Goal: Task Accomplishment & Management: Use online tool/utility

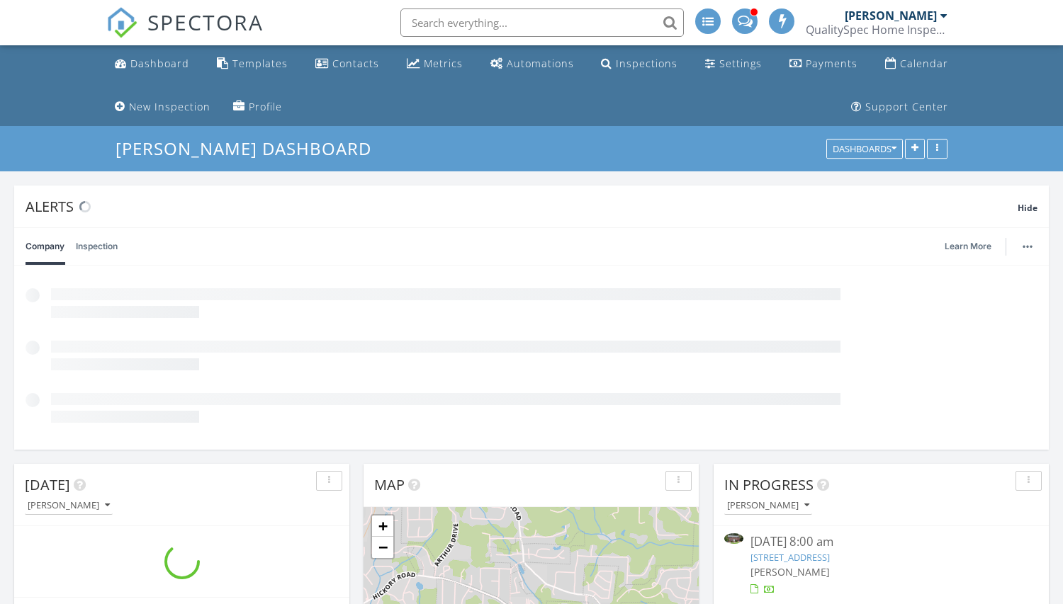
scroll to position [305, 335]
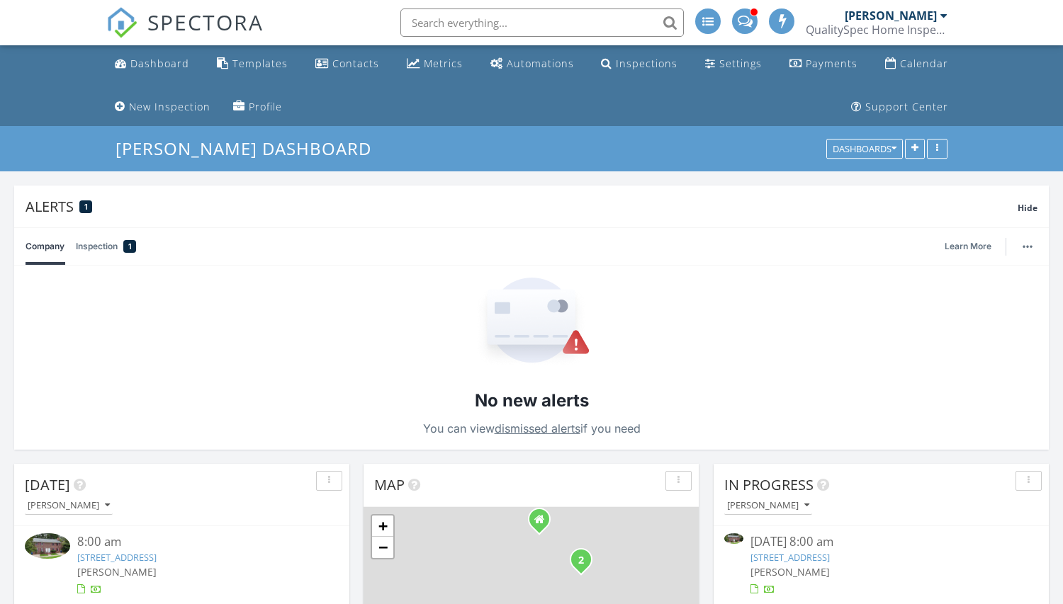
drag, startPoint x: 355, startPoint y: 29, endPoint x: 918, endPoint y: 306, distance: 627.1
click at [918, 306] on div "No new alerts You can view dismissed alerts if you need" at bounding box center [531, 358] width 1034 height 184
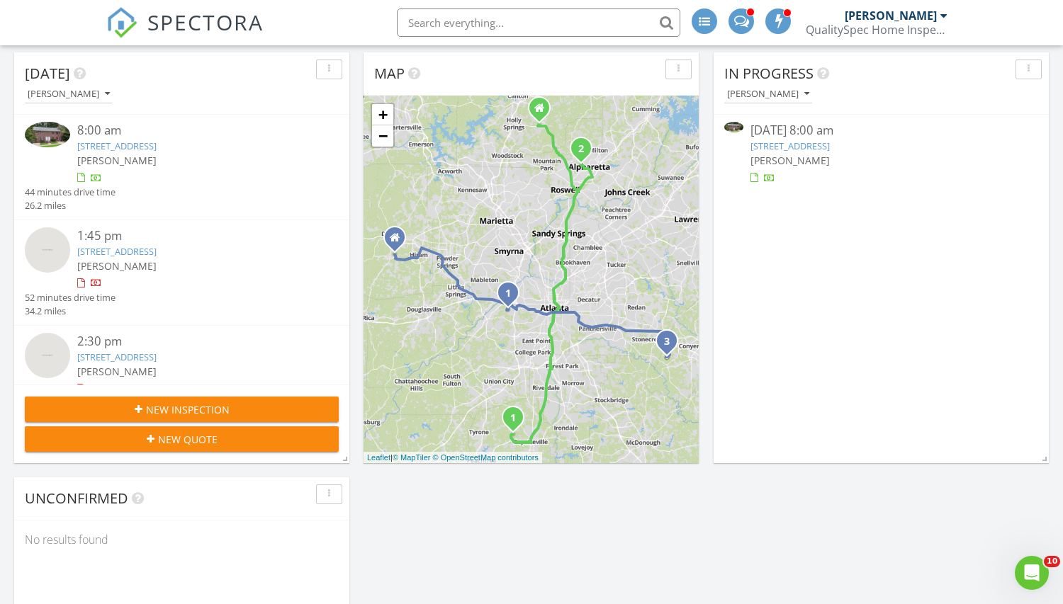
scroll to position [1, 0]
click at [157, 244] on link "3062 SW Reserve Ct, Conyers, GA 30094" at bounding box center [116, 250] width 79 height 13
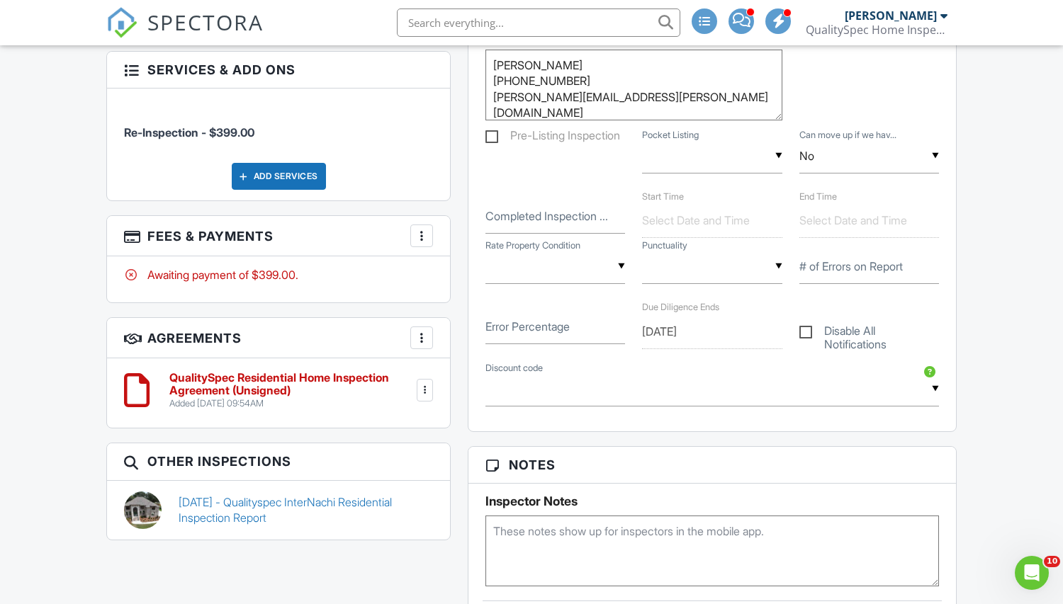
scroll to position [1043, 0]
click at [247, 517] on link "[DATE] - Qualityspec InterNachi Residential Inspection Report" at bounding box center [306, 511] width 254 height 32
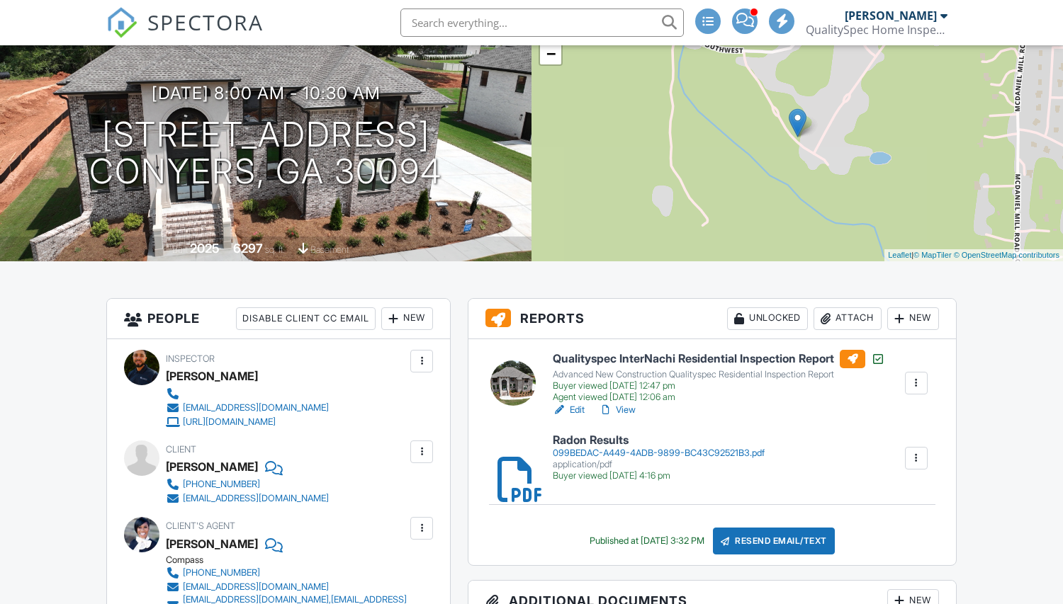
click at [912, 382] on div at bounding box center [916, 383] width 14 height 14
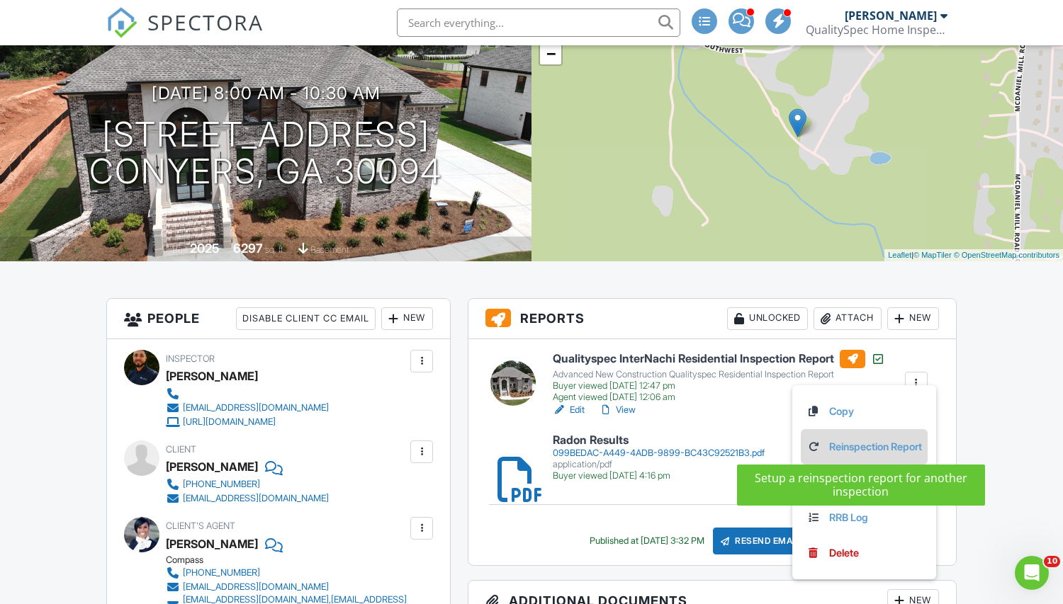
click at [842, 449] on link "Reinspection Report" at bounding box center [863, 447] width 115 height 16
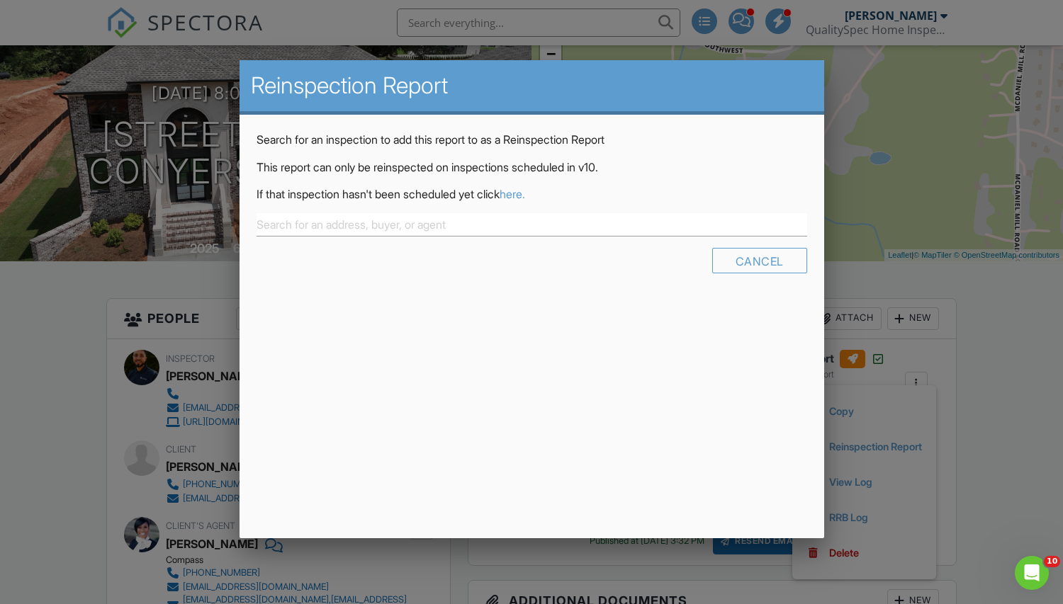
click at [969, 295] on div at bounding box center [531, 306] width 1063 height 755
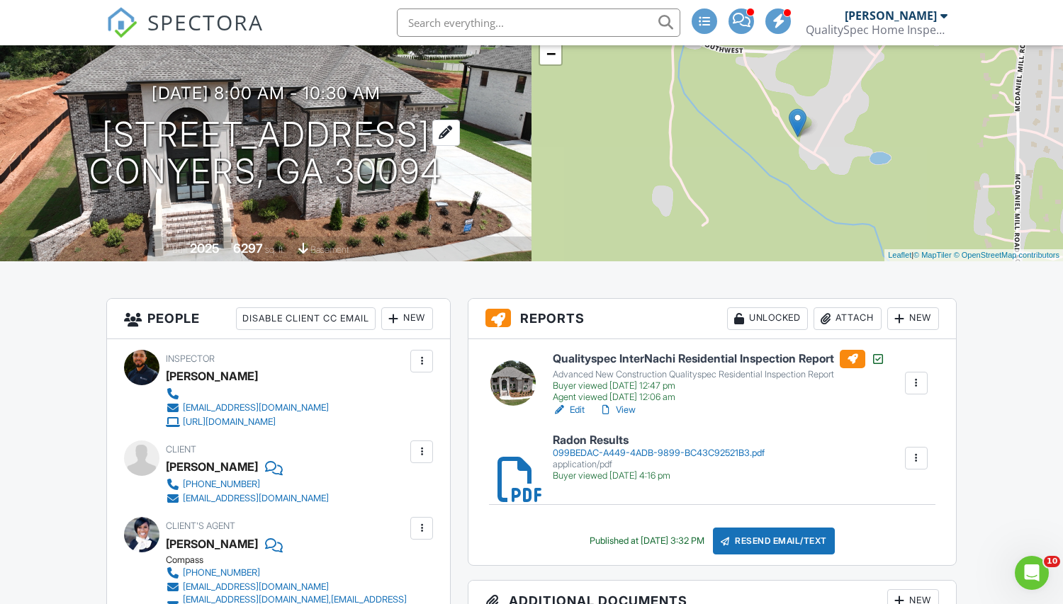
click at [307, 153] on h1 "3062 SW Reserve Ct Conyers, GA 30094" at bounding box center [265, 153] width 353 height 75
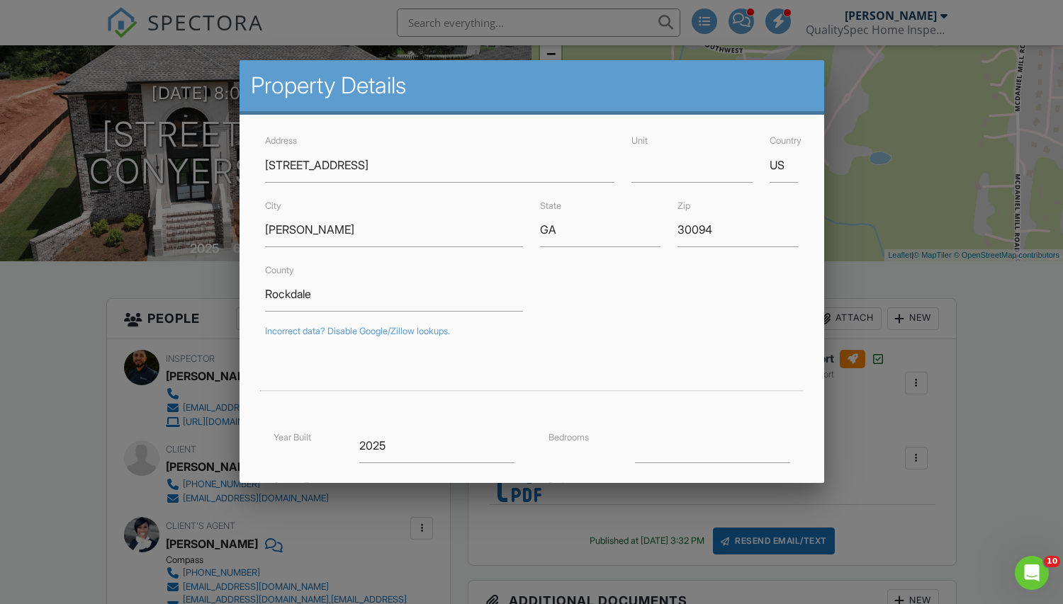
click at [902, 269] on div at bounding box center [531, 306] width 1063 height 755
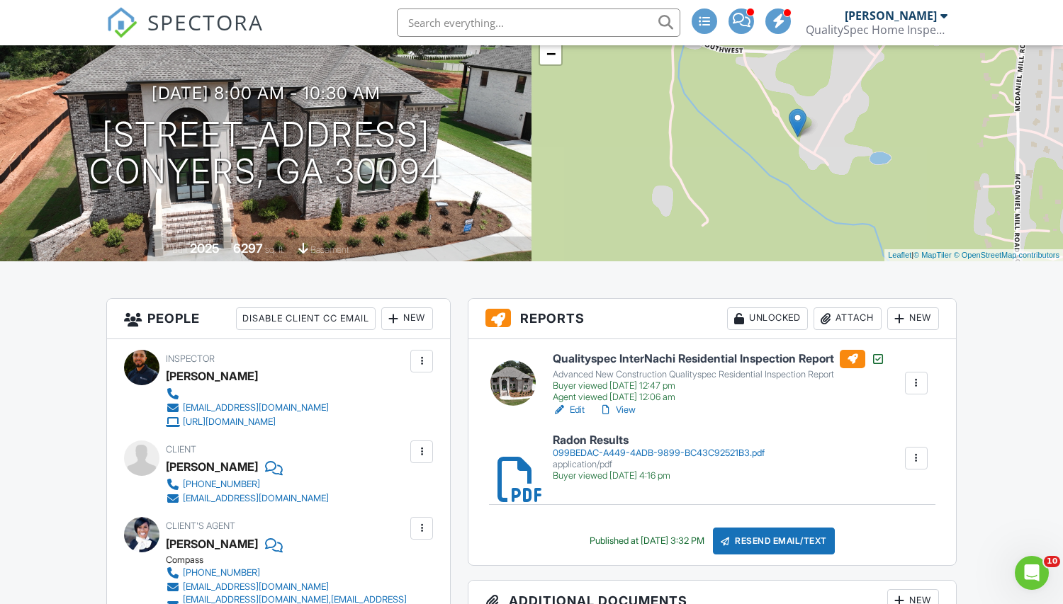
click at [912, 385] on div at bounding box center [916, 383] width 14 height 14
click at [909, 380] on div at bounding box center [916, 383] width 14 height 14
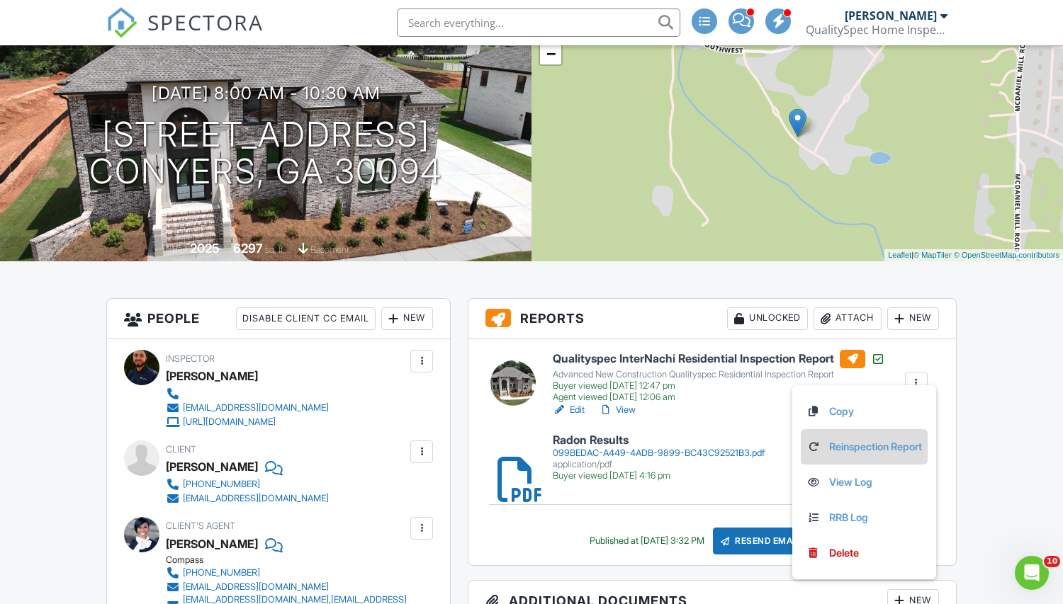
click at [884, 448] on link "Reinspection Report" at bounding box center [863, 447] width 115 height 16
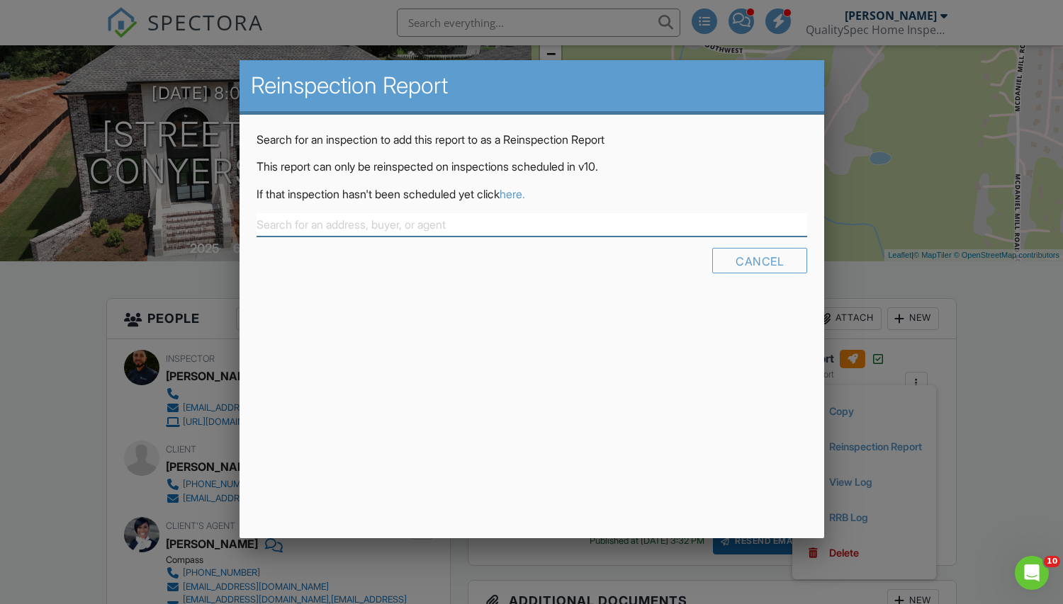
click at [452, 232] on input "text" at bounding box center [531, 224] width 551 height 23
paste input "[STREET_ADDRESS]"
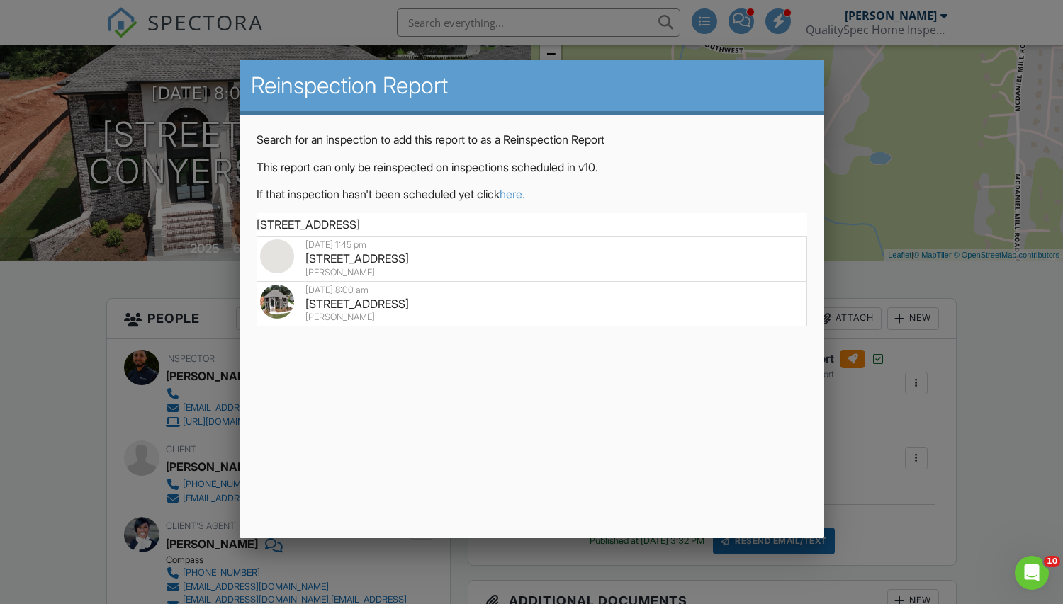
type input "[STREET_ADDRESS]"
click at [1010, 302] on div at bounding box center [531, 306] width 1063 height 755
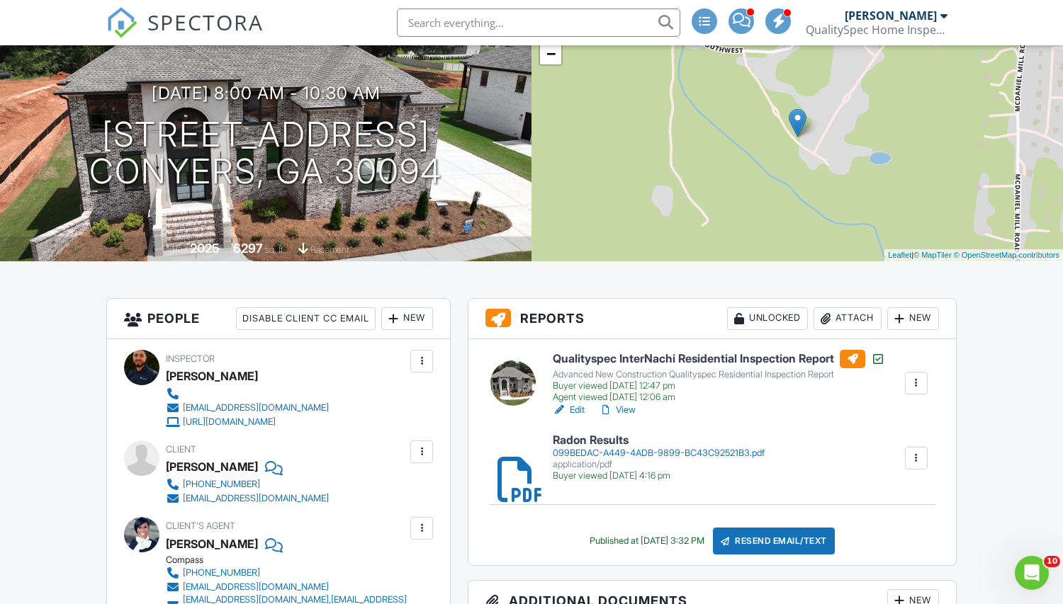
click at [913, 379] on div at bounding box center [916, 383] width 14 height 14
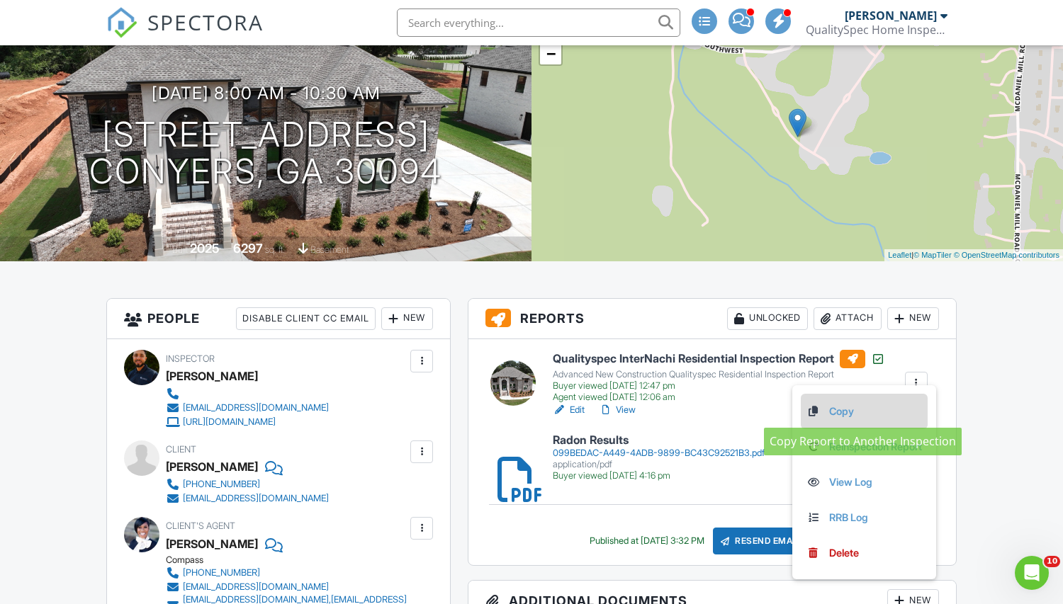
click at [845, 414] on link "Copy" at bounding box center [863, 412] width 115 height 16
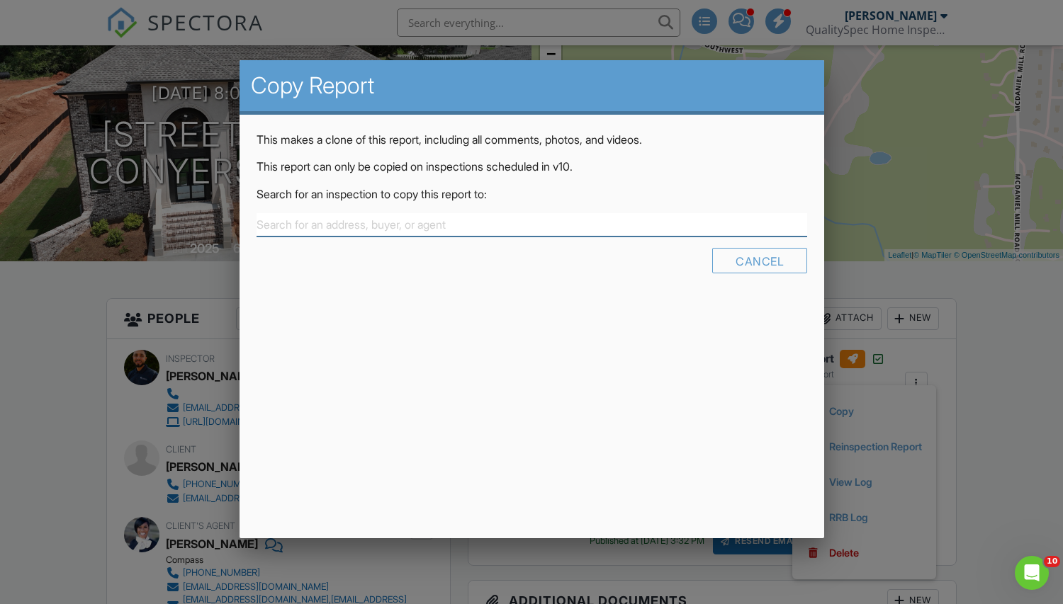
click at [451, 227] on input "text" at bounding box center [531, 224] width 551 height 23
paste input "[STREET_ADDRESS]"
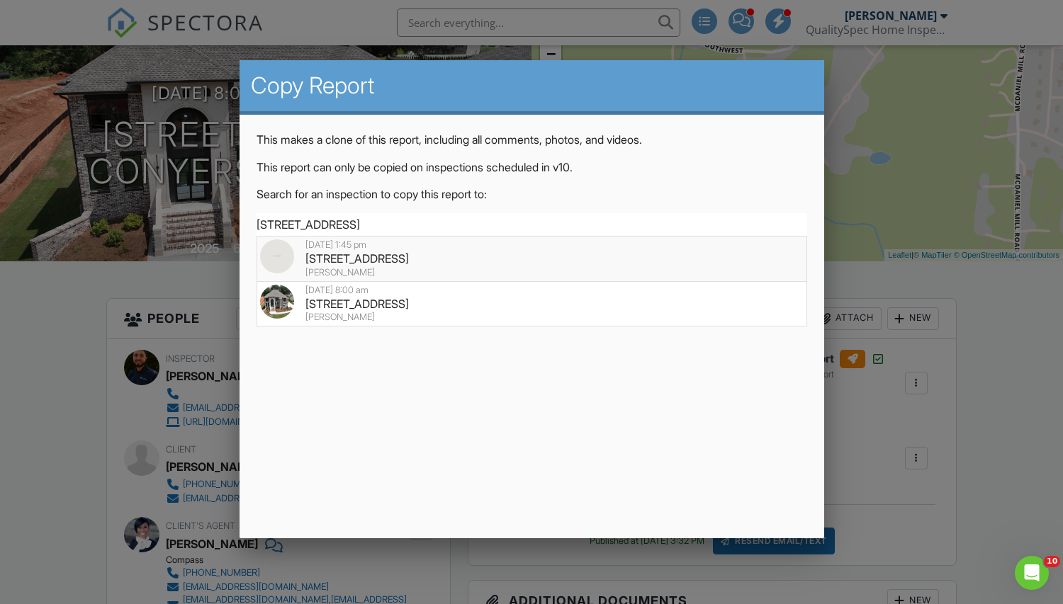
click at [405, 256] on div "3062 SW Reserve Ct, Conyers, GA 30094" at bounding box center [531, 259] width 543 height 16
type input "3062 SW Reserve Ct, Conyers, GA 30094"
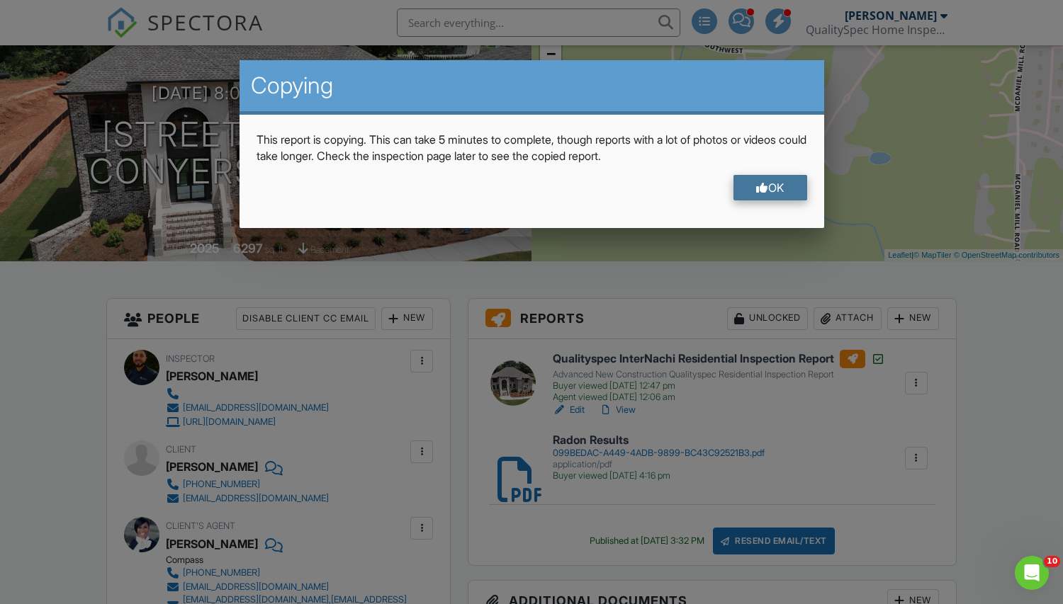
click at [763, 179] on div "OK" at bounding box center [770, 188] width 74 height 26
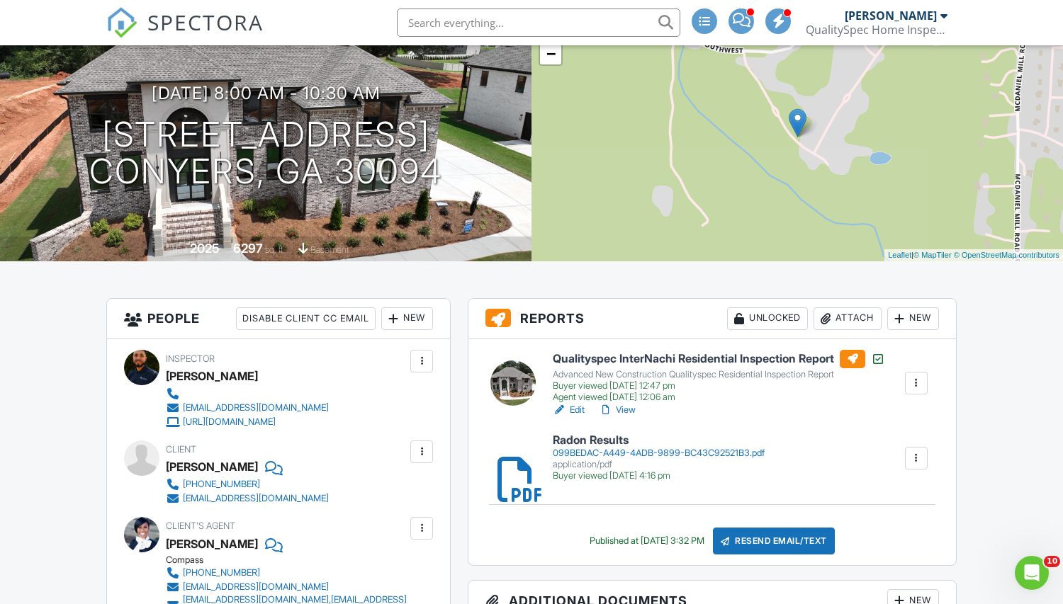
click at [918, 381] on div at bounding box center [916, 383] width 14 height 14
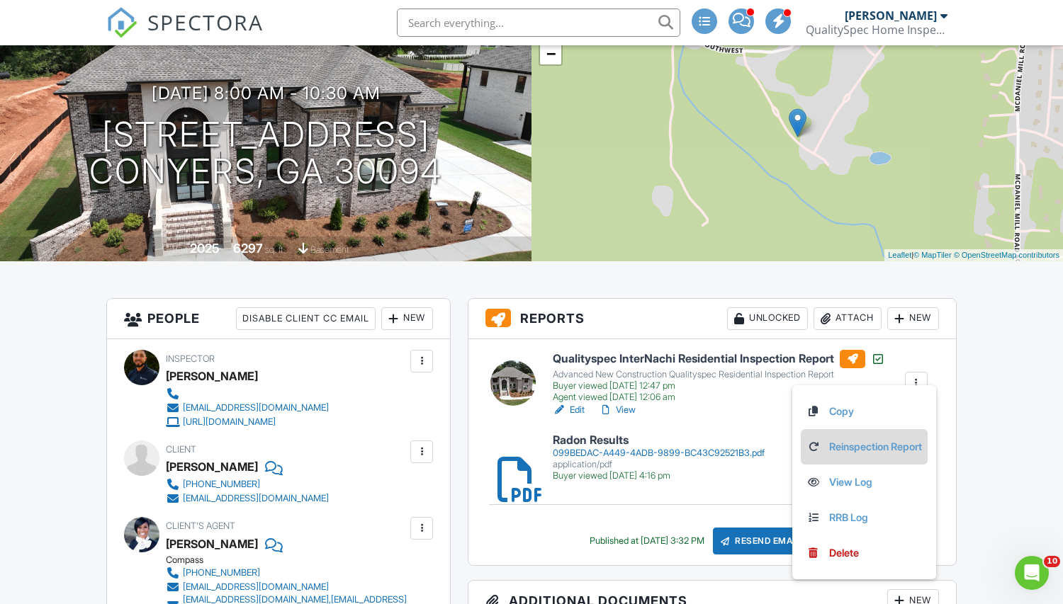
click at [840, 448] on link "Reinspection Report" at bounding box center [863, 447] width 115 height 16
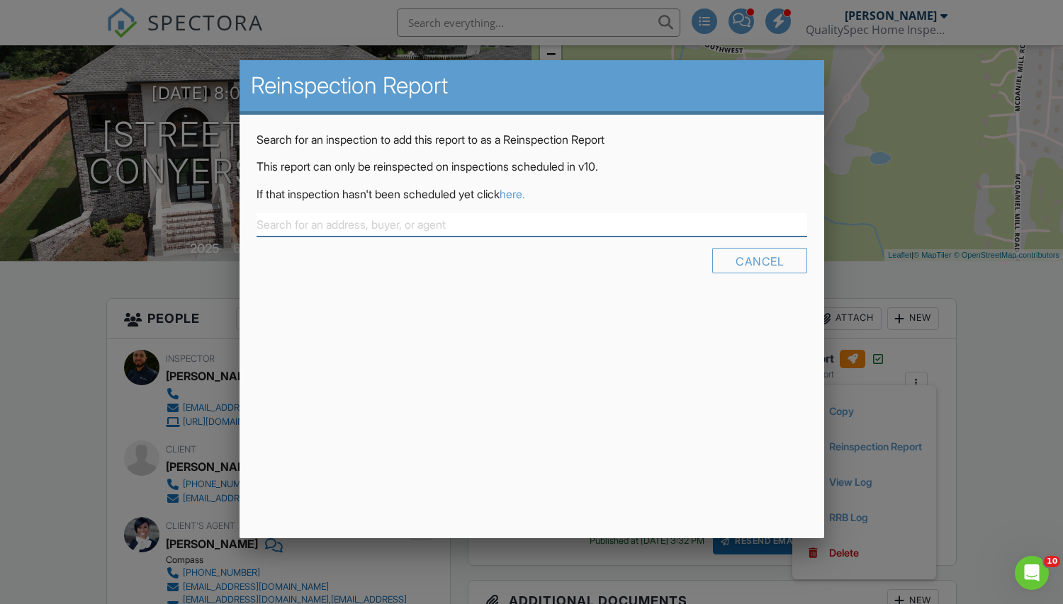
click at [522, 224] on input "text" at bounding box center [531, 224] width 551 height 23
paste input "[STREET_ADDRESS]"
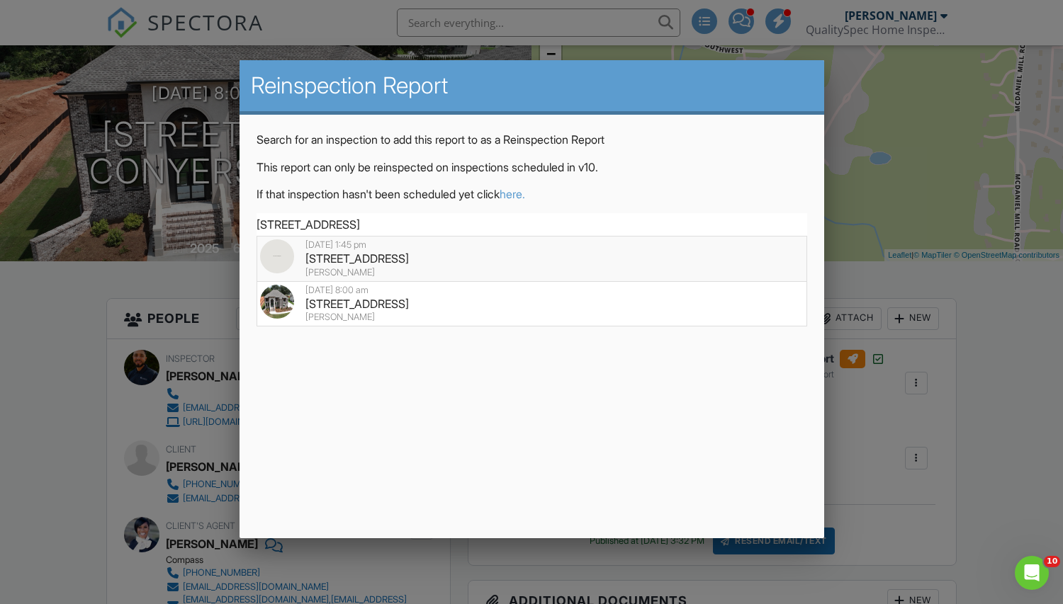
click at [376, 261] on div "3062 SW Reserve Ct, Conyers, GA 30094" at bounding box center [531, 259] width 543 height 16
type input "3062 SW Reserve Ct, Conyers, GA 30094"
